Goal: Information Seeking & Learning: Learn about a topic

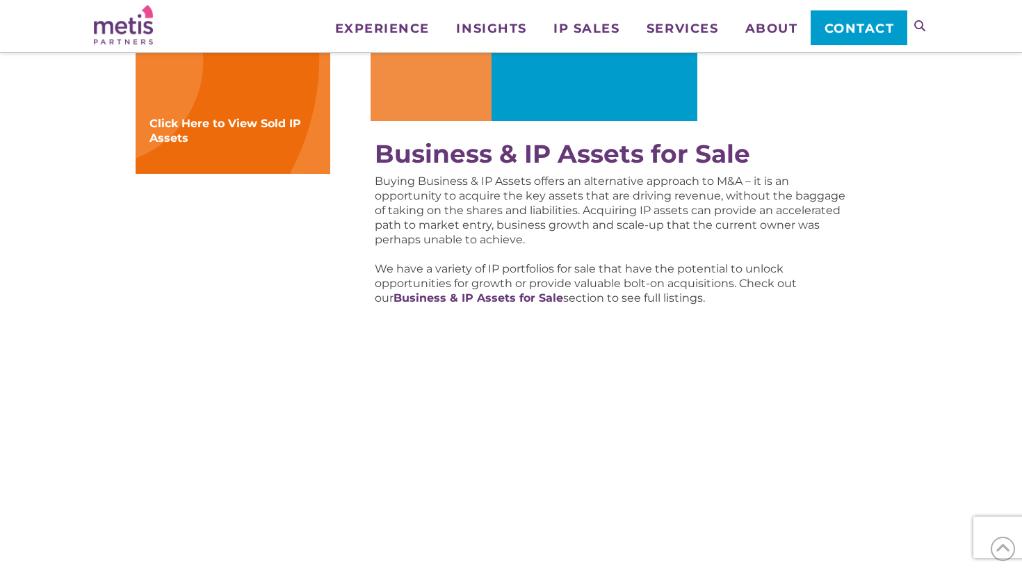
scroll to position [576, 0]
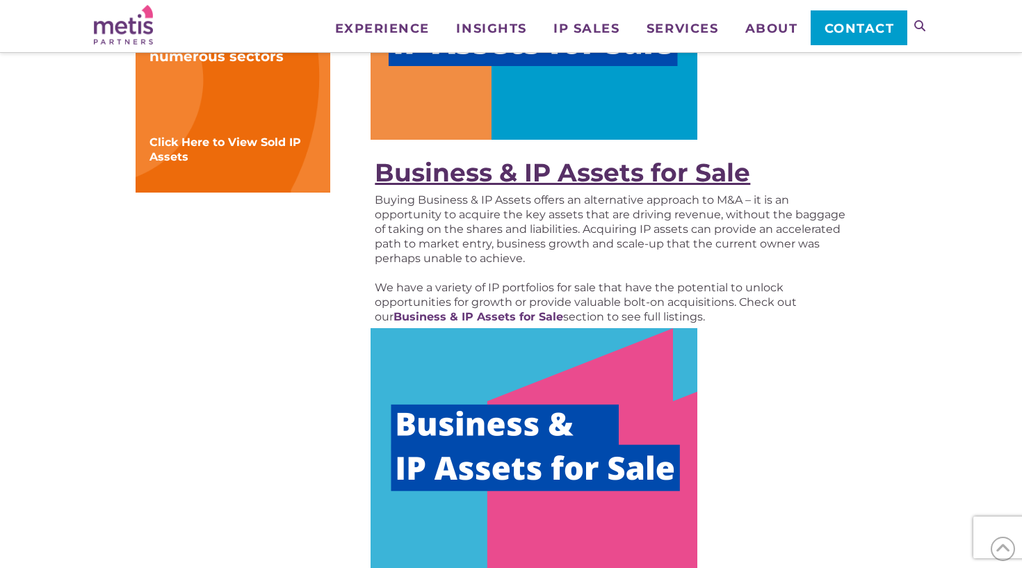
click at [476, 179] on strong "Business & IP Assets for Sale" at bounding box center [562, 172] width 375 height 31
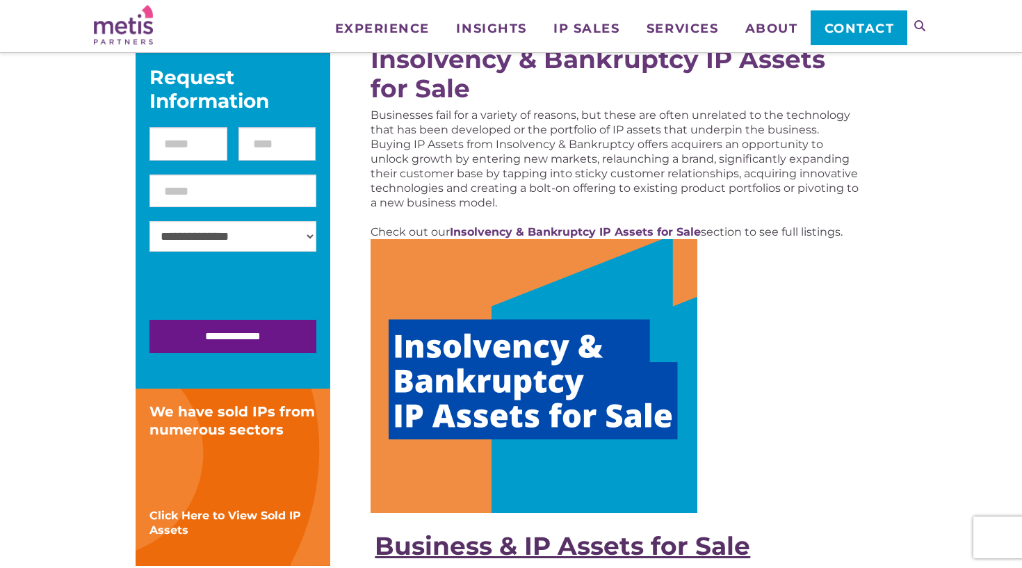
scroll to position [90, 0]
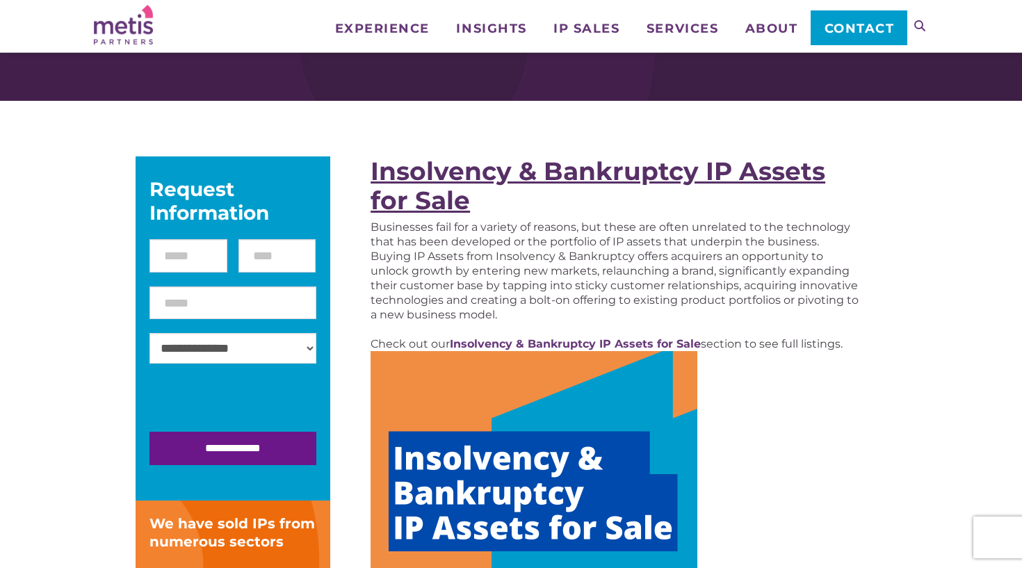
click at [476, 179] on strong "Insolvency & Bankruptcy IP Assets for Sale" at bounding box center [598, 186] width 455 height 60
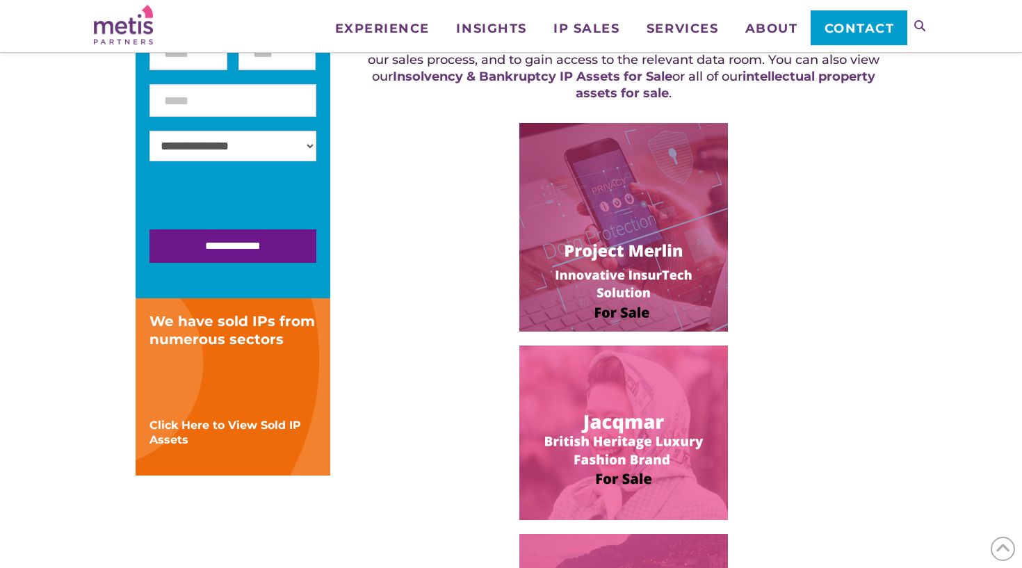
scroll to position [337, 0]
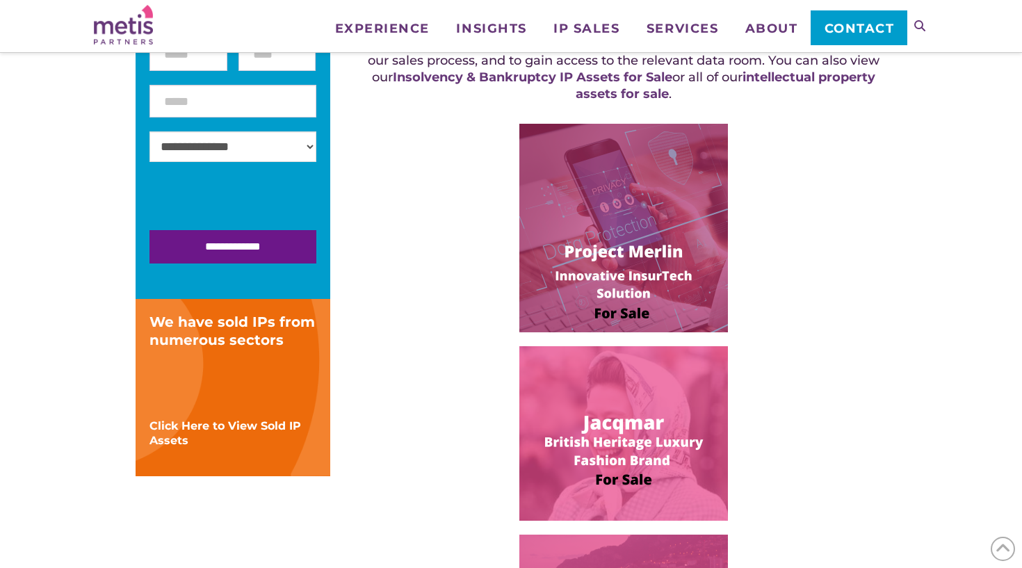
click at [644, 204] on img at bounding box center [623, 228] width 209 height 209
click at [625, 430] on img at bounding box center [623, 433] width 209 height 175
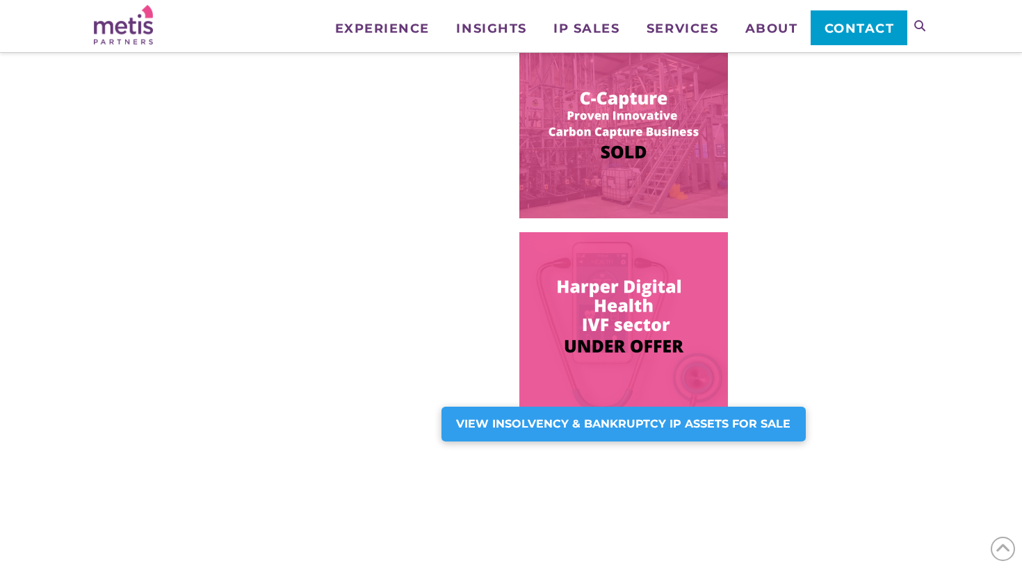
scroll to position [1051, 0]
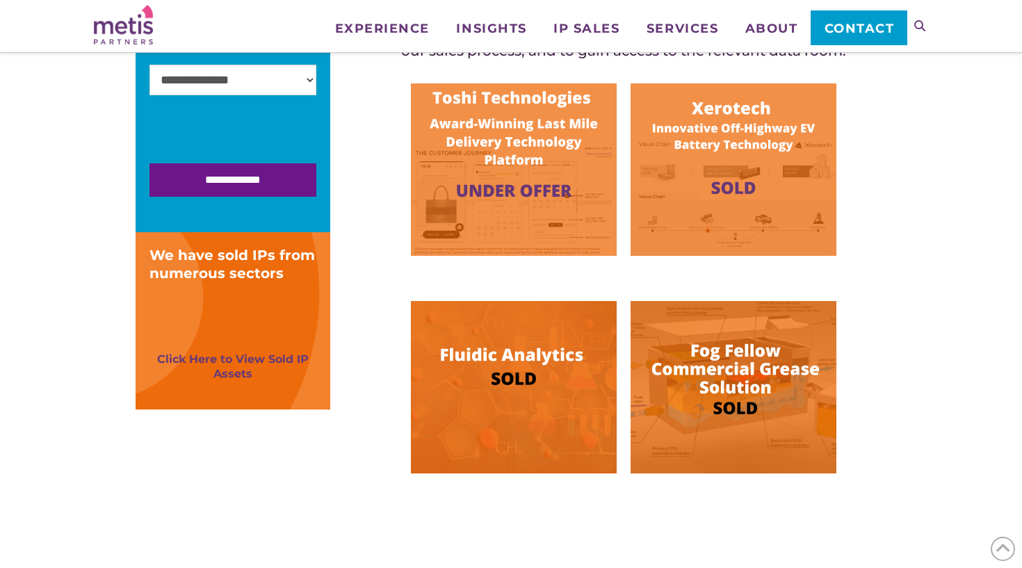
scroll to position [554, 0]
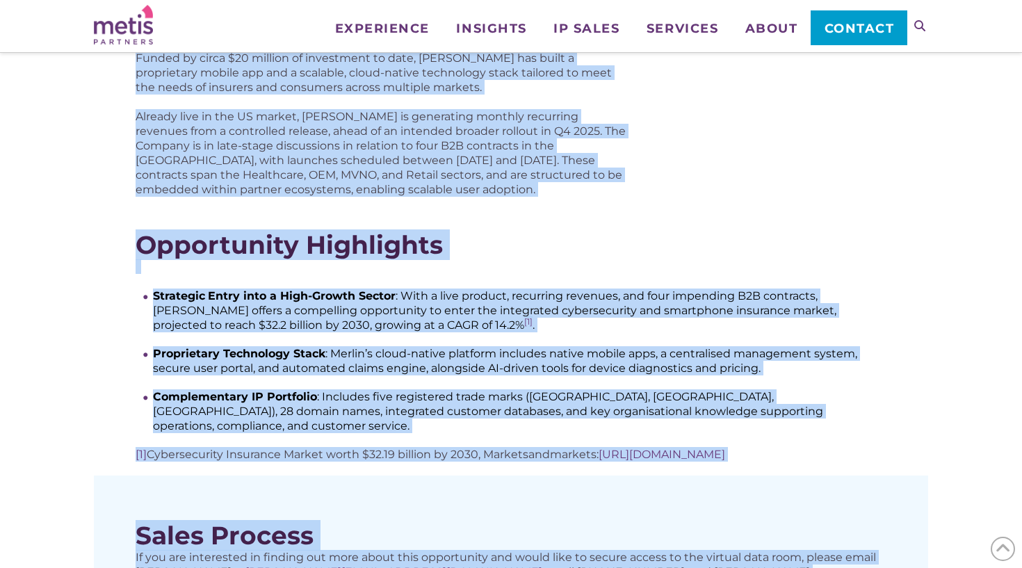
scroll to position [457, 0]
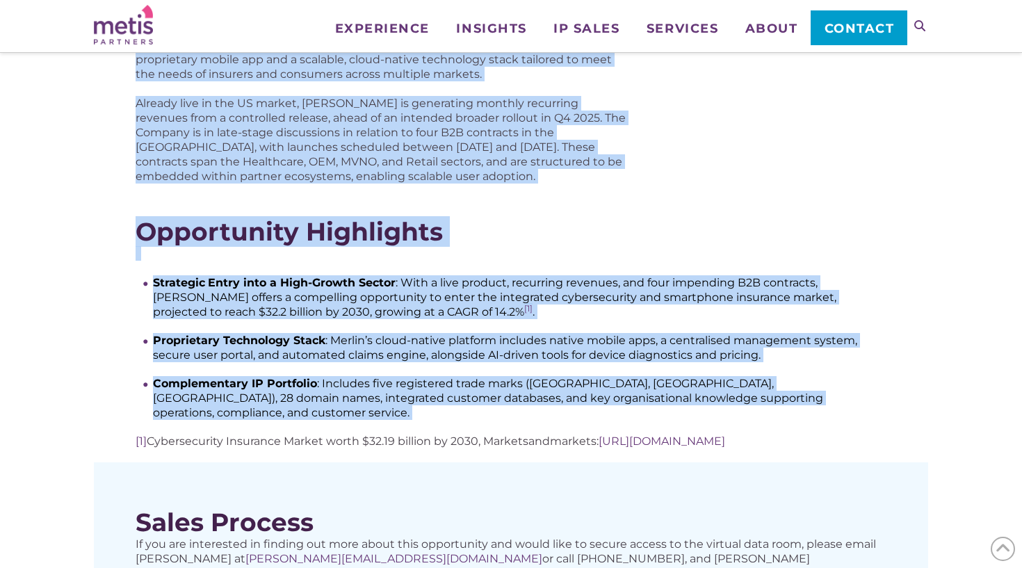
drag, startPoint x: 134, startPoint y: 174, endPoint x: 628, endPoint y: 380, distance: 535.4
click at [628, 380] on div "InsurTech & Cybersecurity Business: Strategic Opportunity to Enter the Integrat…" at bounding box center [511, 268] width 834 height 956
copy div "LoremIpsu & Dolorsitametc Adipisci: Elitseddo Eiusmodtemp in Utlab etd Magnaali…"
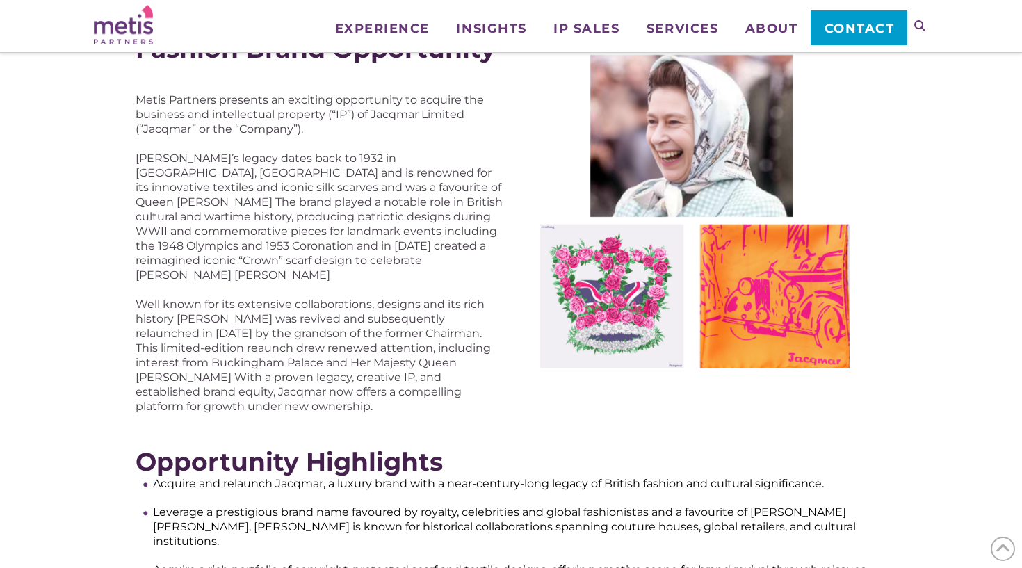
scroll to position [126, 0]
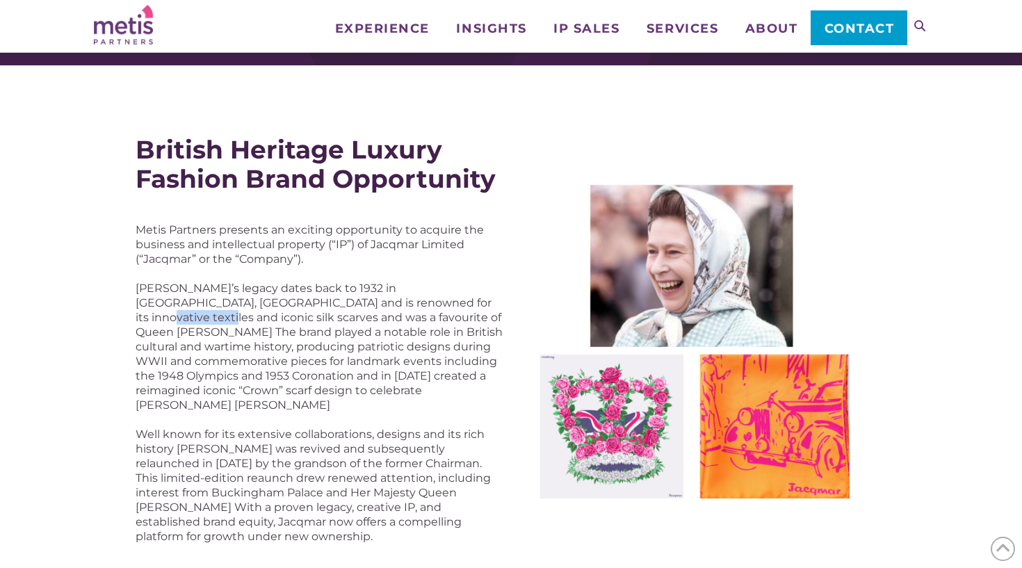
drag, startPoint x: 391, startPoint y: 301, endPoint x: 452, endPoint y: 300, distance: 60.5
click at [452, 300] on p "[PERSON_NAME]’s legacy dates back to 1932 in [GEOGRAPHIC_DATA], [GEOGRAPHIC_DAT…" at bounding box center [320, 346] width 368 height 131
copy p "silk scarves"
drag, startPoint x: 135, startPoint y: 286, endPoint x: 184, endPoint y: 286, distance: 48.7
click at [184, 286] on div "British Heritage Luxury Fashion Brand Opportunity Metis Partners presents an ex…" at bounding box center [511, 339] width 765 height 423
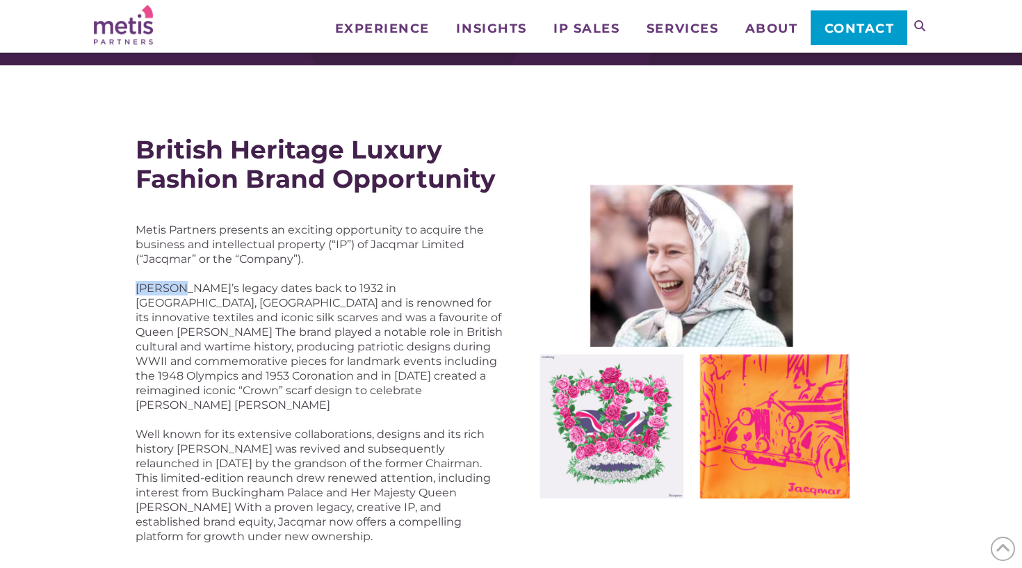
copy p "Jacqmar"
